Goal: Download file/media

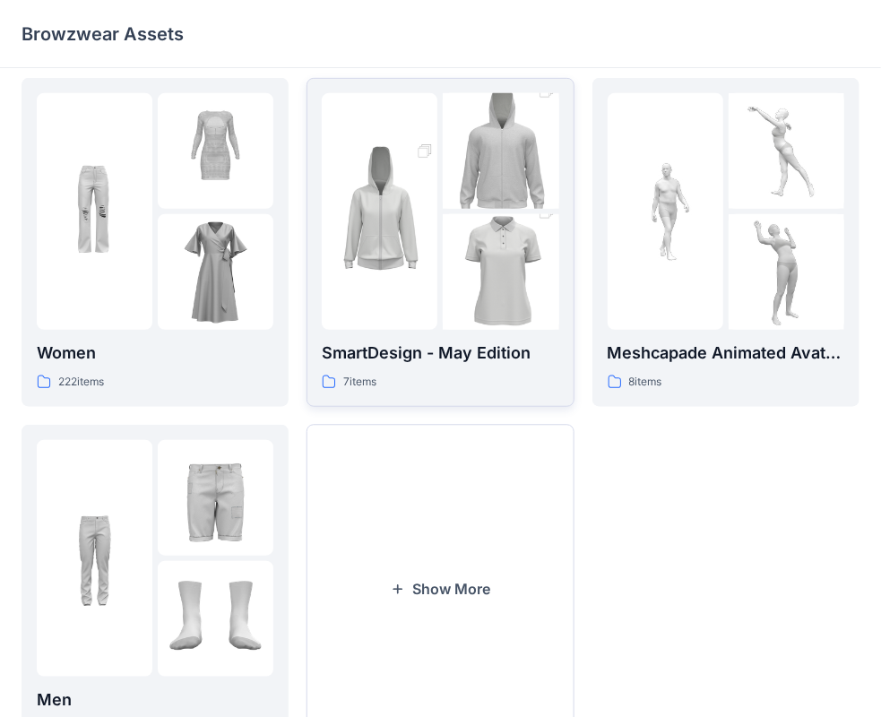
scroll to position [445, 0]
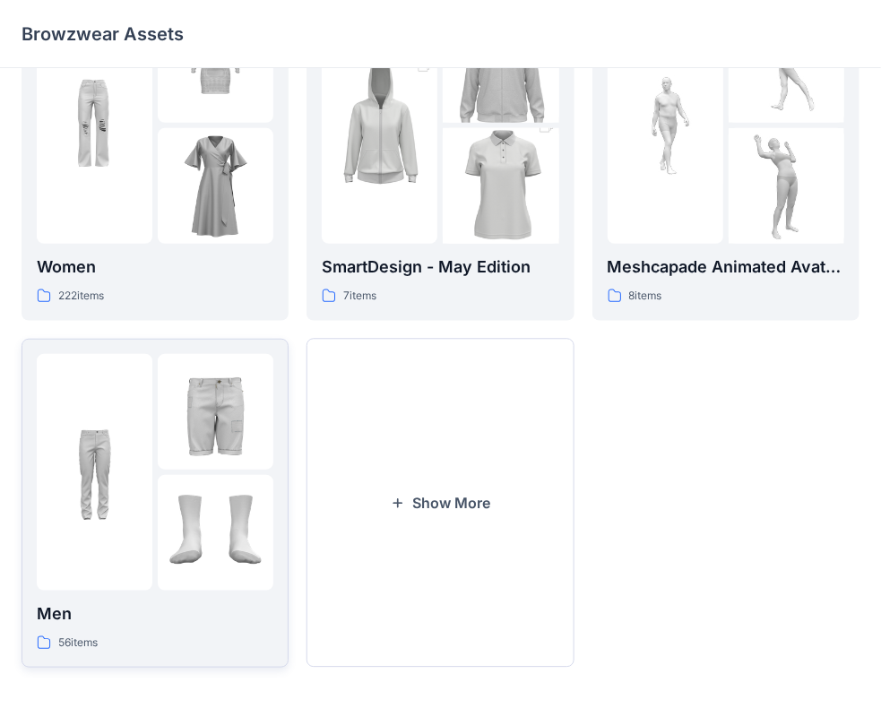
click at [213, 414] on img at bounding box center [216, 412] width 116 height 116
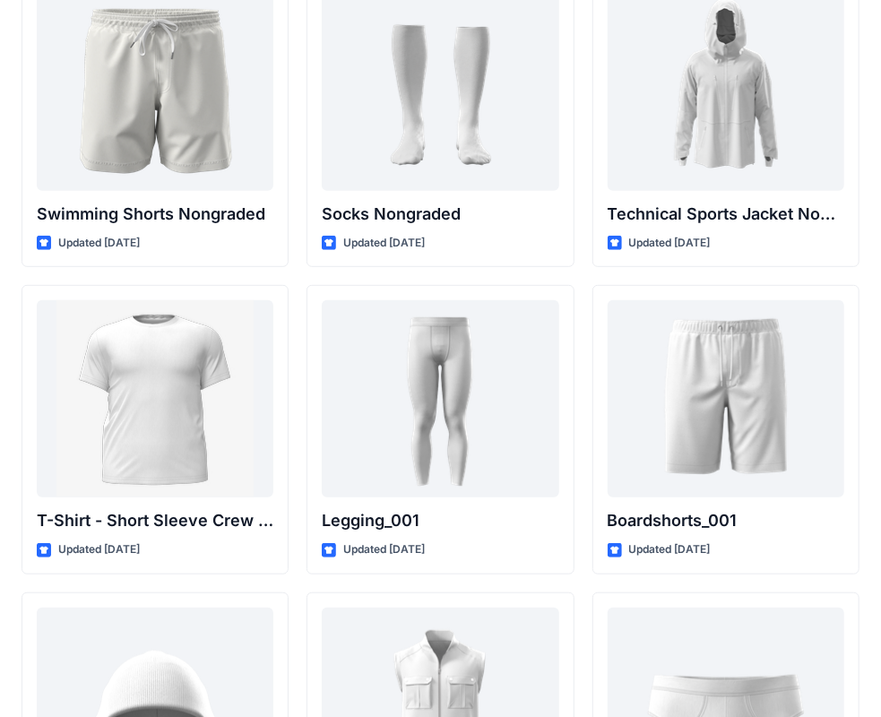
scroll to position [2879, 0]
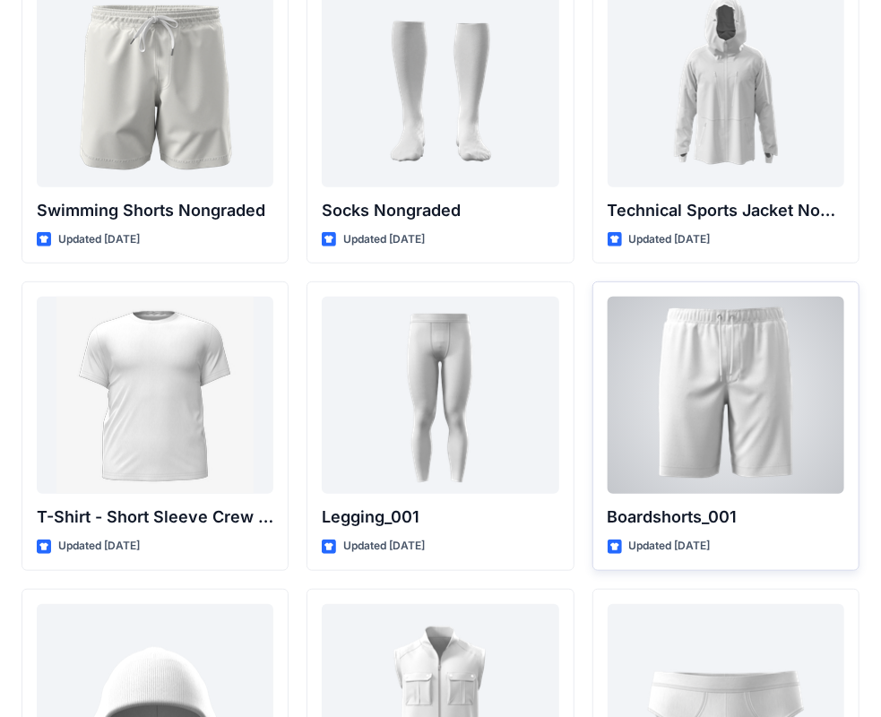
click at [787, 369] on div at bounding box center [726, 395] width 237 height 197
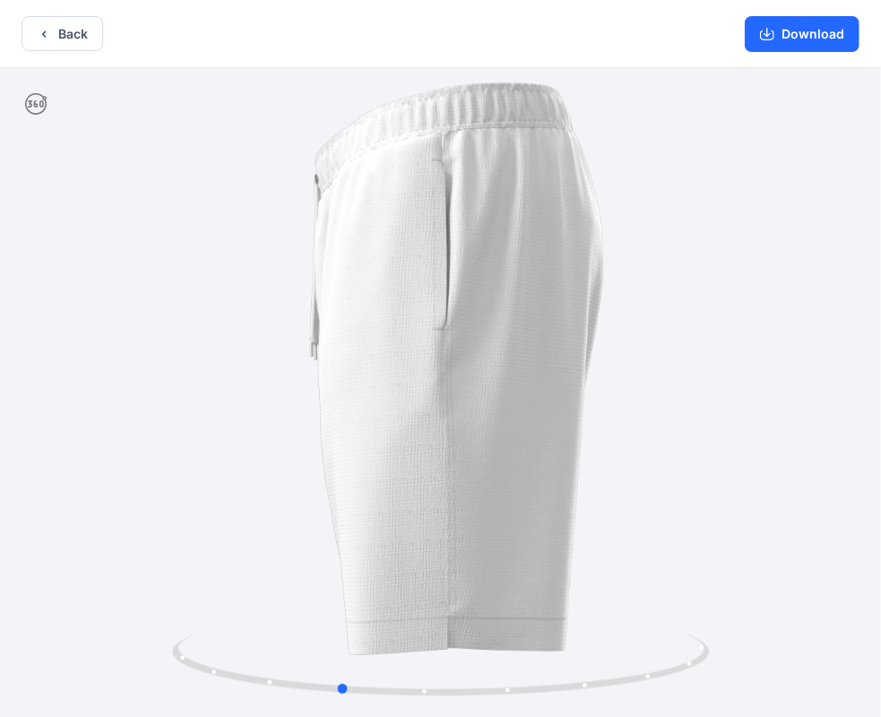
drag, startPoint x: 580, startPoint y: 357, endPoint x: 430, endPoint y: 368, distance: 151.0
click at [430, 368] on div at bounding box center [440, 394] width 881 height 653
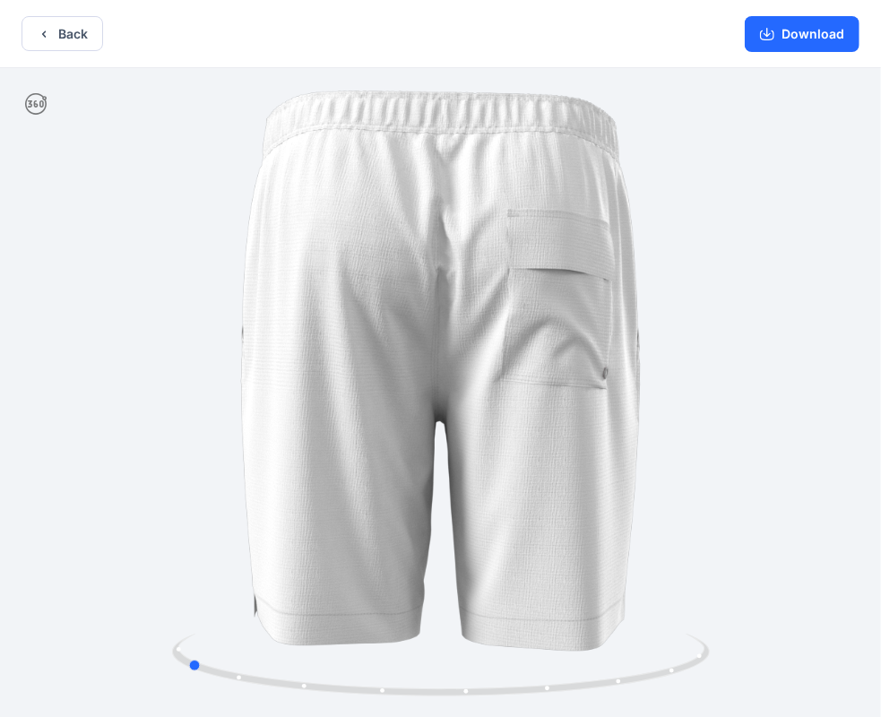
drag, startPoint x: 550, startPoint y: 373, endPoint x: 454, endPoint y: 380, distance: 96.2
click at [454, 380] on div at bounding box center [440, 394] width 881 height 653
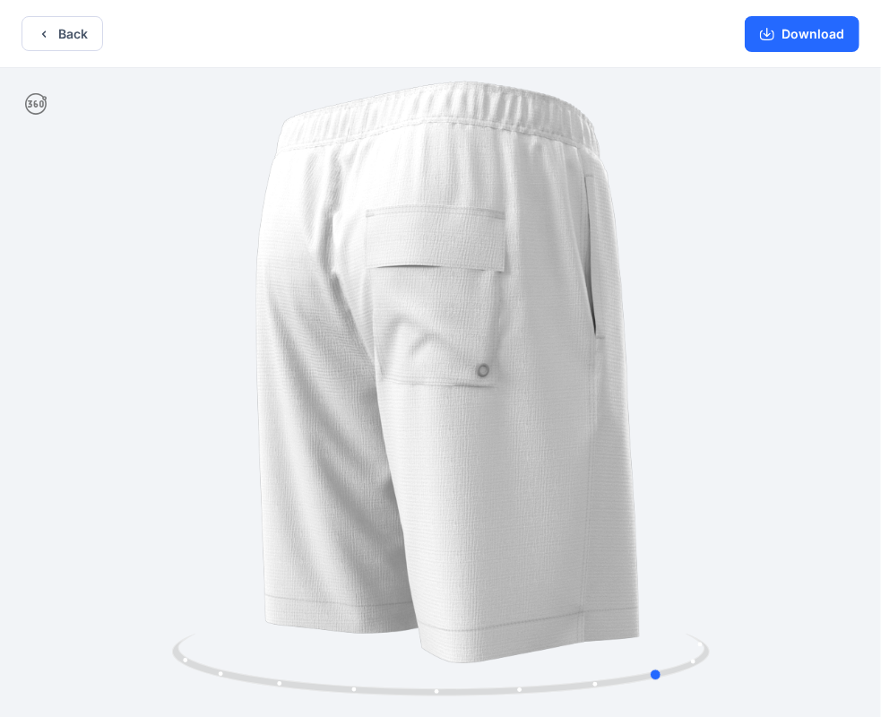
drag, startPoint x: 624, startPoint y: 390, endPoint x: 564, endPoint y: 399, distance: 60.7
click at [564, 399] on div at bounding box center [440, 394] width 881 height 653
click at [807, 42] on button "Download" at bounding box center [802, 34] width 115 height 36
